Goal: Find specific page/section: Find specific page/section

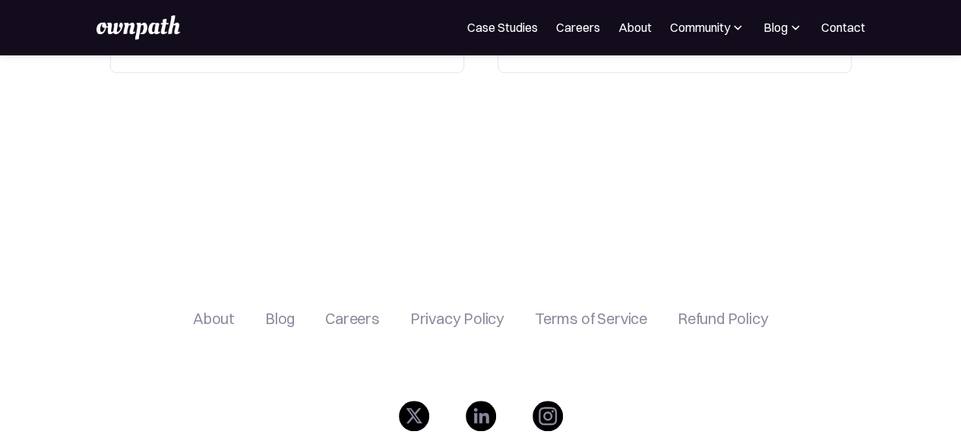
scroll to position [428, 0]
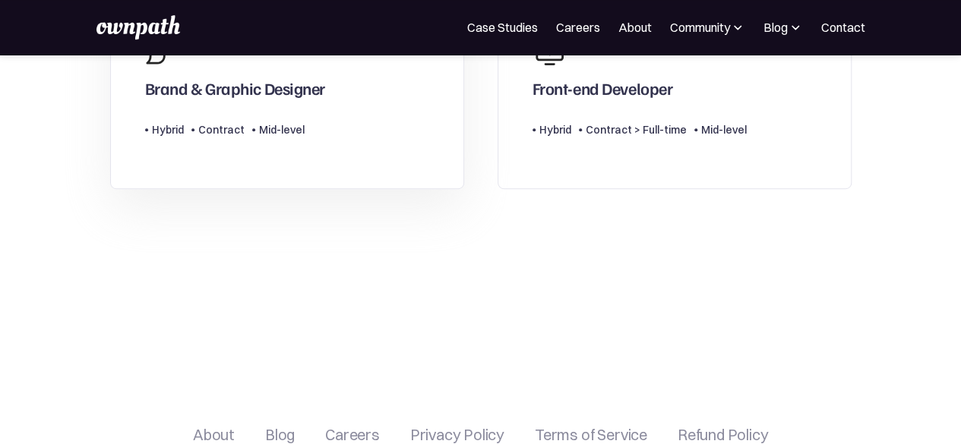
click at [251, 98] on div "Brand & Graphic Designer" at bounding box center [235, 88] width 180 height 20
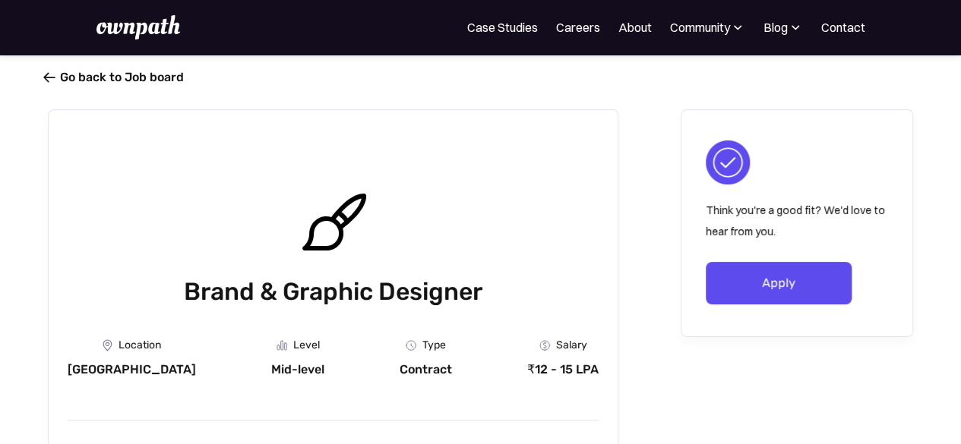
click at [50, 84] on span "" at bounding box center [49, 77] width 12 height 15
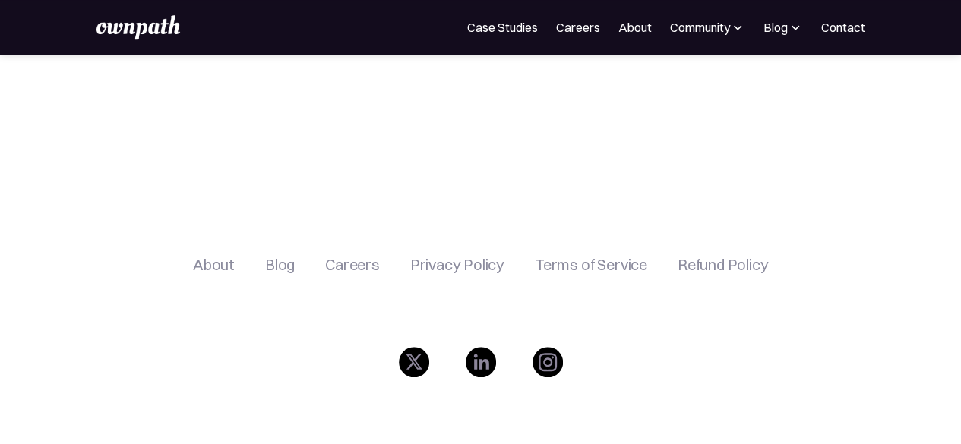
scroll to position [785, 0]
